Goal: Information Seeking & Learning: Learn about a topic

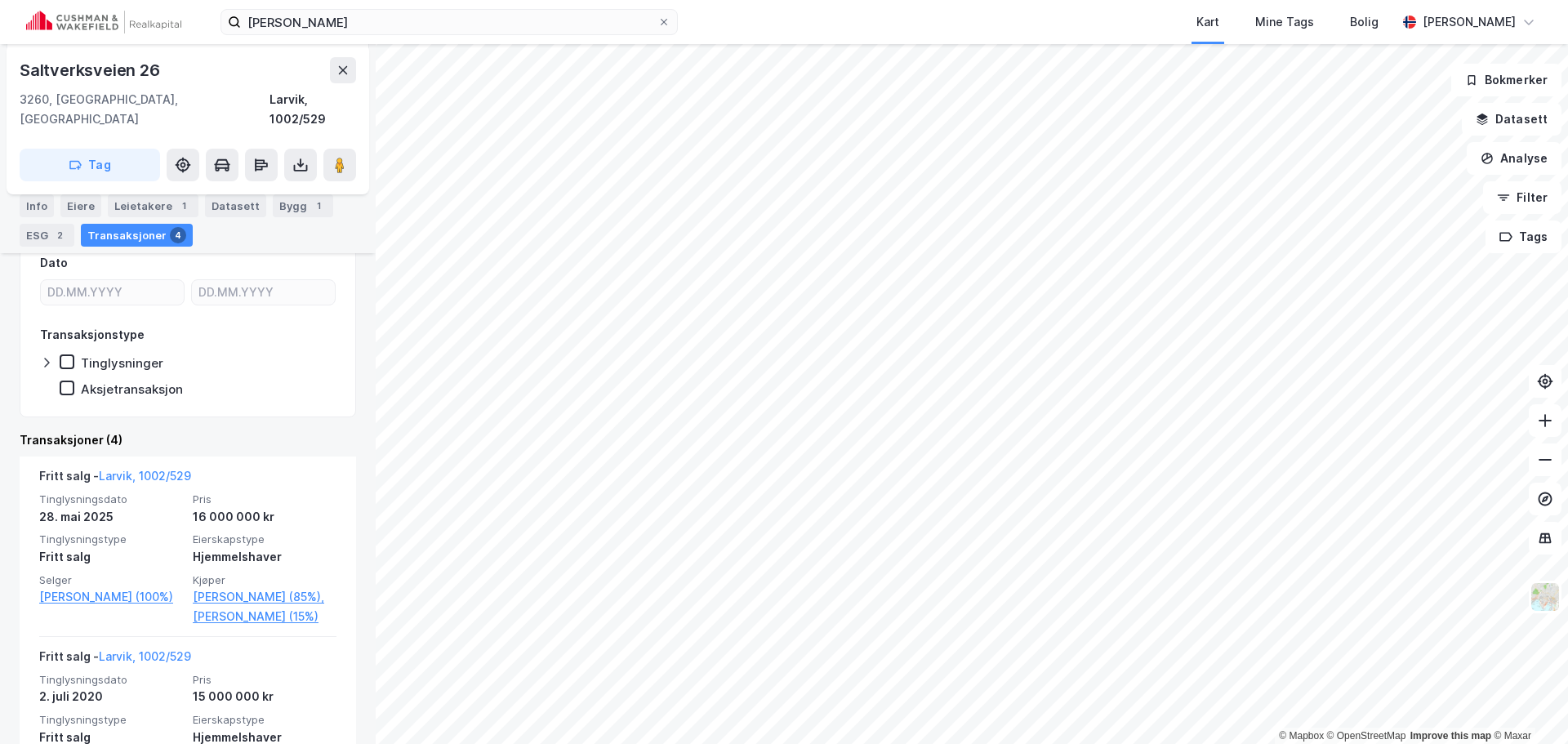
scroll to position [340, 0]
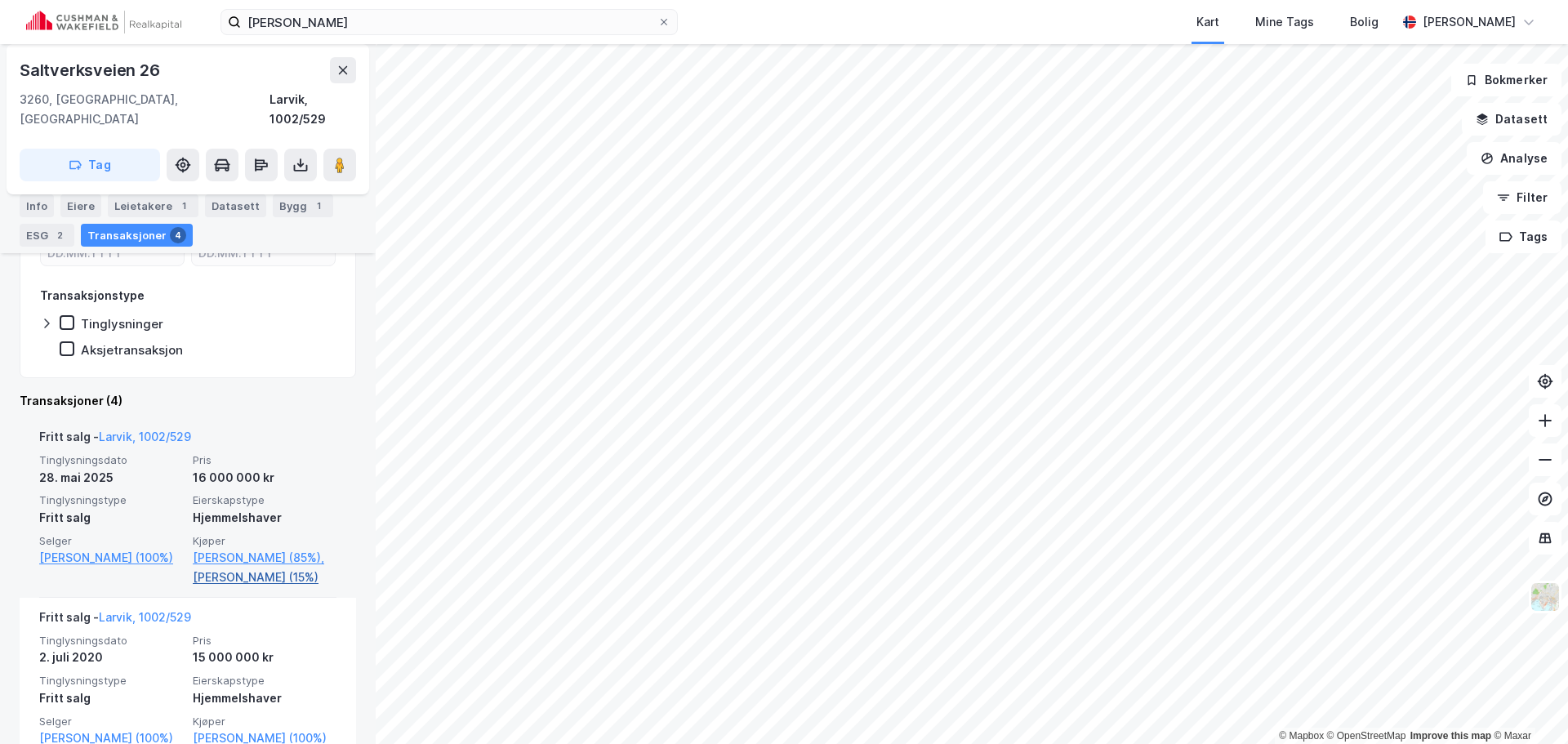
click at [242, 573] on link "[PERSON_NAME] (15%)" at bounding box center [265, 577] width 144 height 20
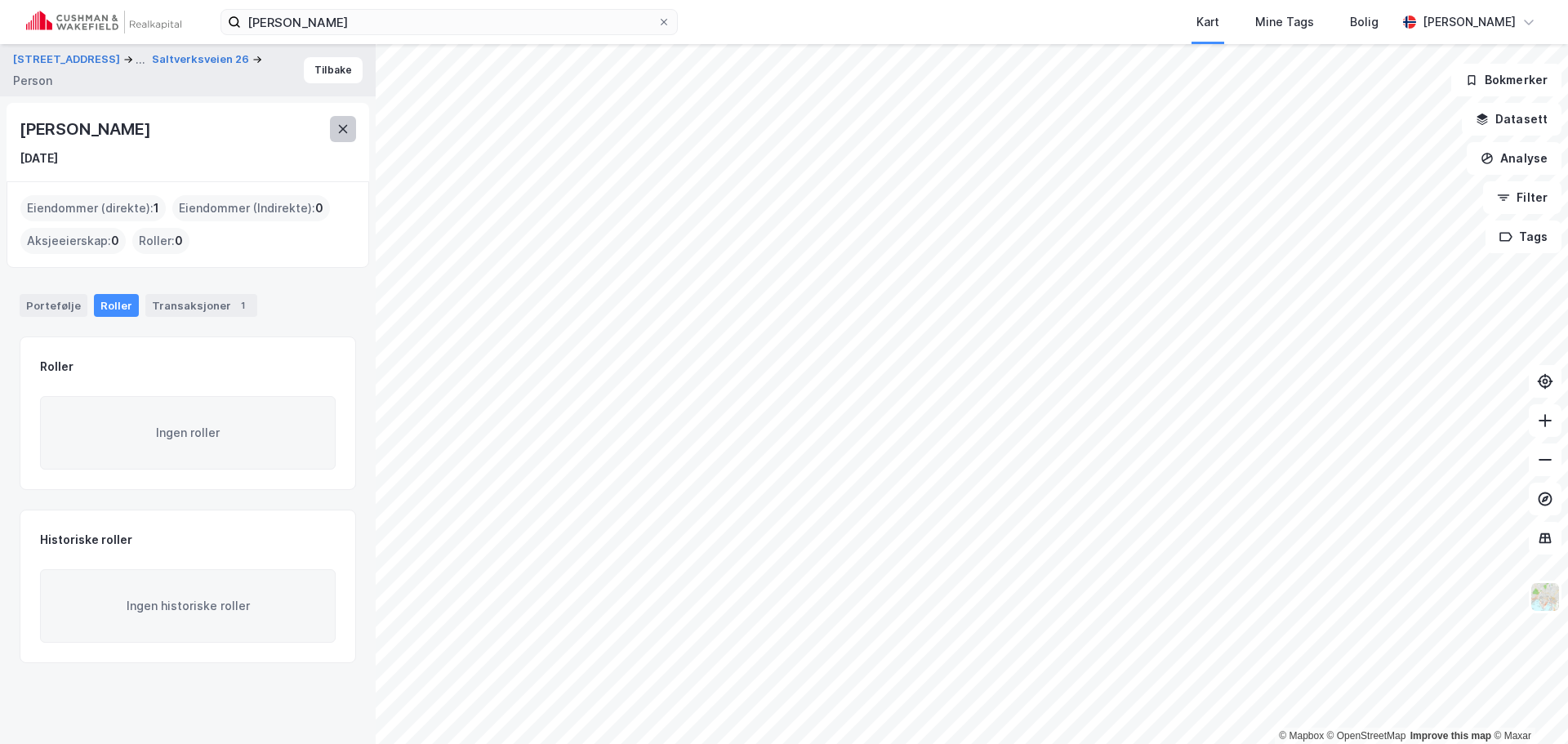
click at [355, 137] on button at bounding box center [343, 129] width 27 height 27
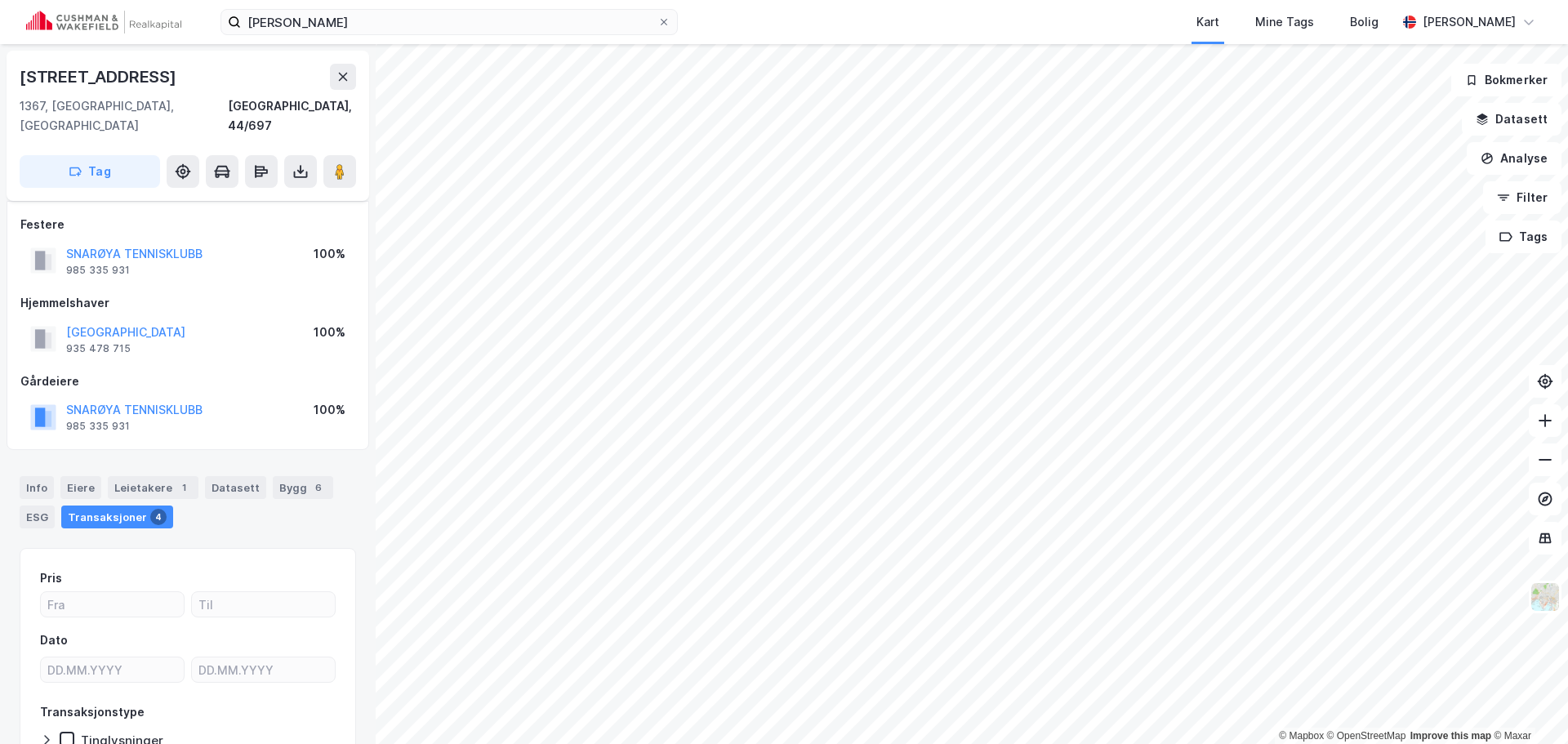
scroll to position [91, 0]
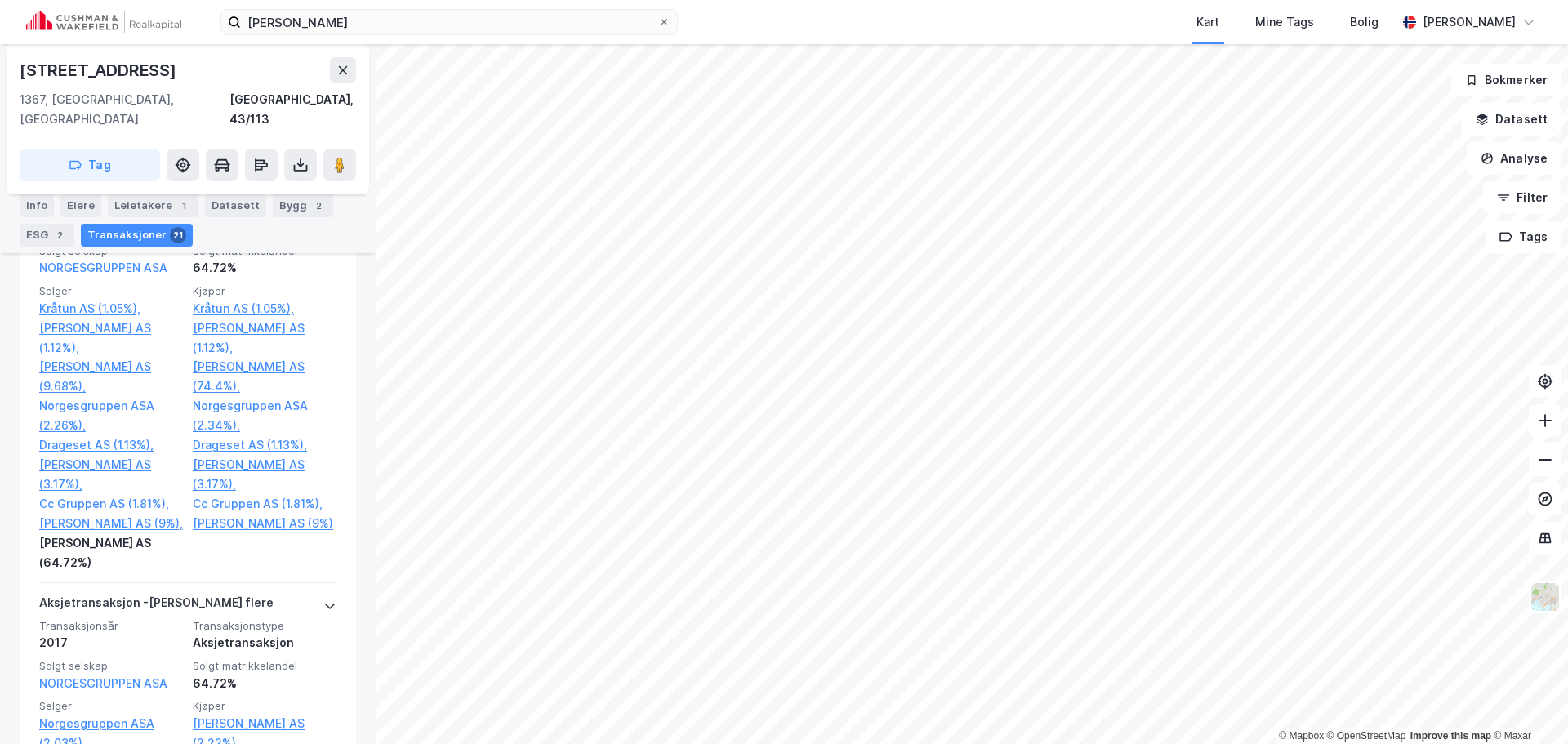
scroll to position [1237, 0]
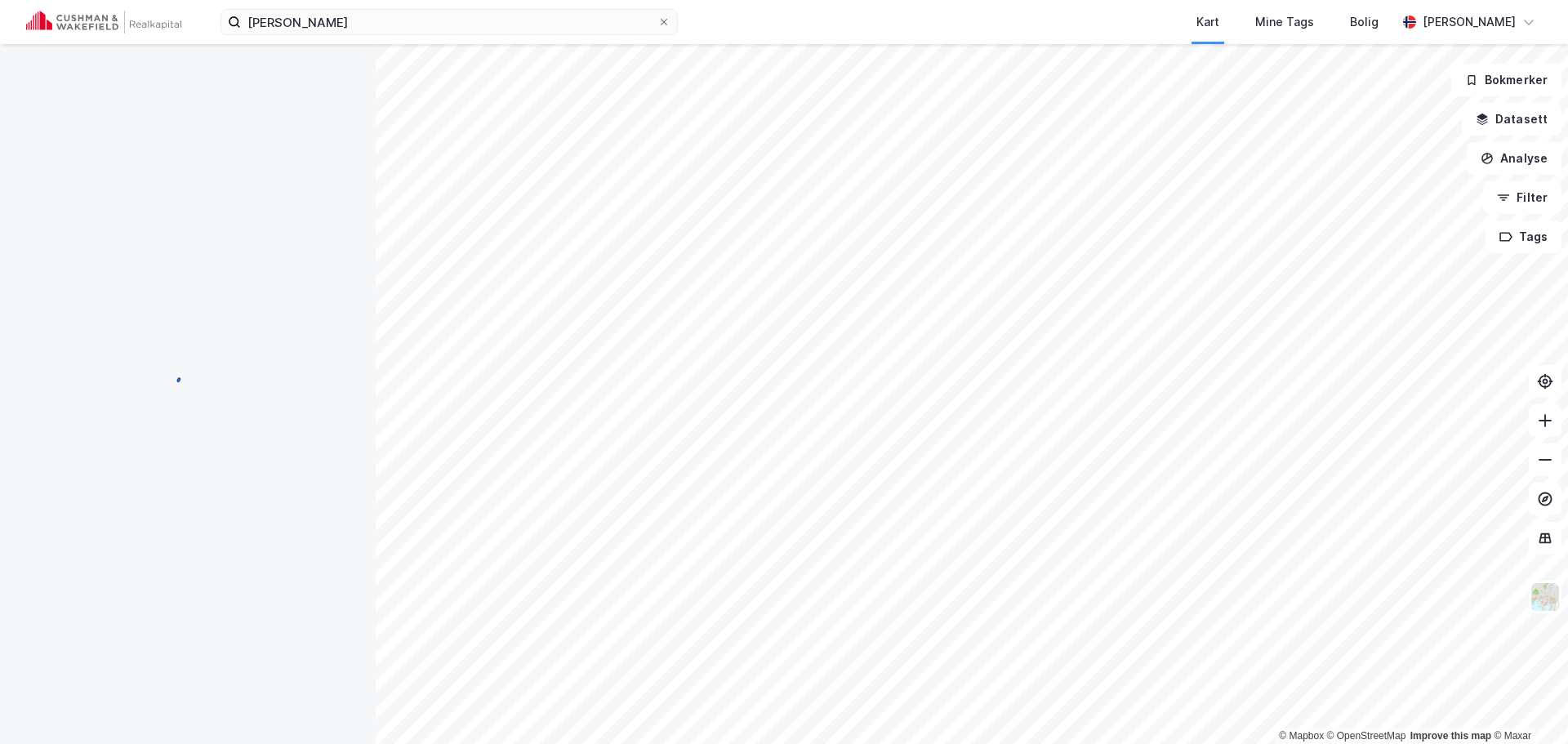
scroll to position [1, 0]
